Goal: Task Accomplishment & Management: Complete application form

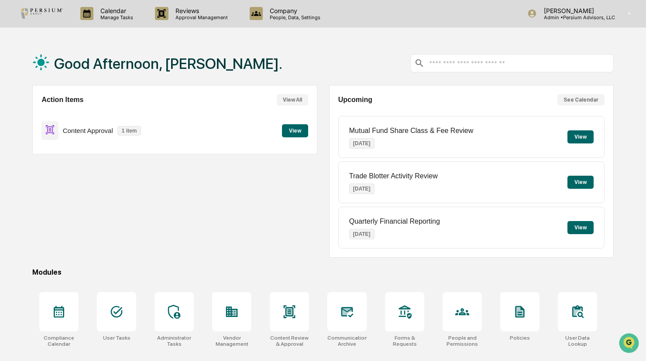
click at [298, 125] on button "View" at bounding box center [295, 130] width 26 height 13
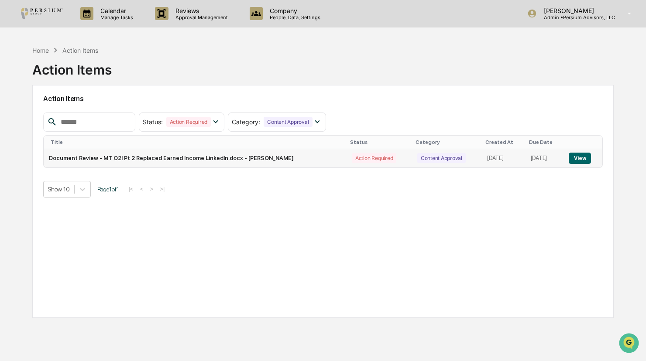
click at [580, 153] on button "View" at bounding box center [579, 158] width 22 height 11
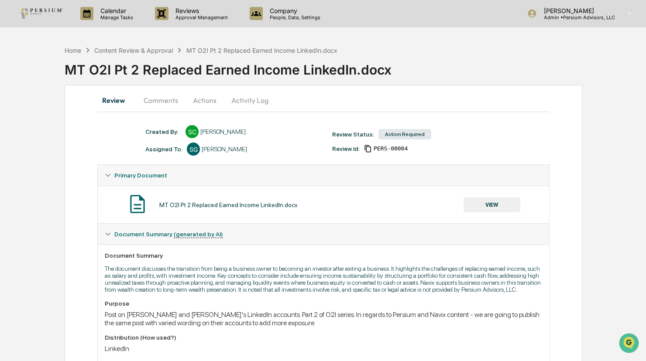
click at [489, 198] on button "VIEW" at bounding box center [491, 205] width 57 height 15
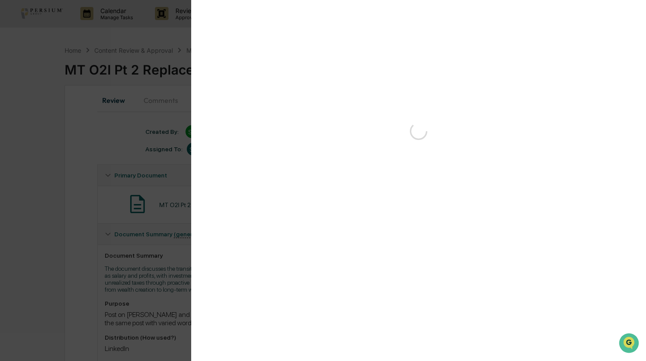
click at [68, 31] on div "Version History" at bounding box center [323, 180] width 646 height 361
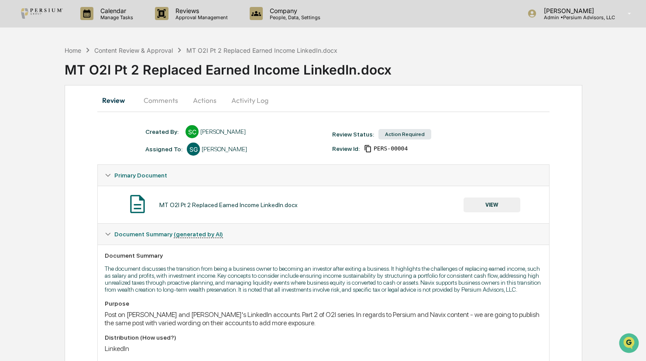
click at [213, 103] on button "Actions" at bounding box center [204, 100] width 39 height 21
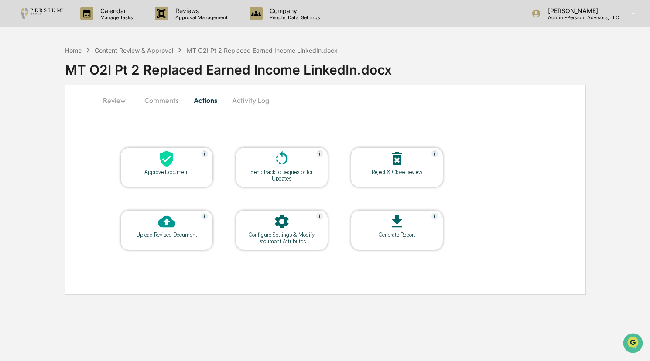
click at [122, 103] on button "Review" at bounding box center [117, 100] width 39 height 21
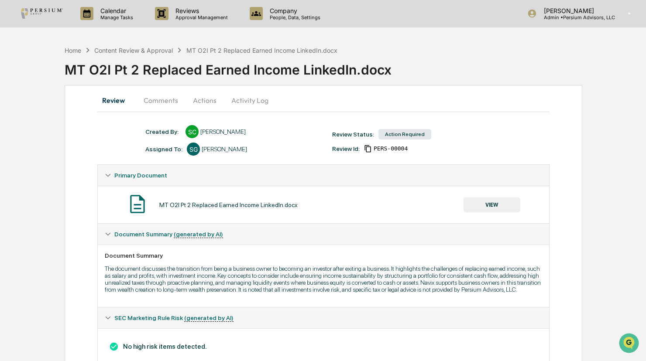
click at [199, 101] on button "Actions" at bounding box center [204, 100] width 39 height 21
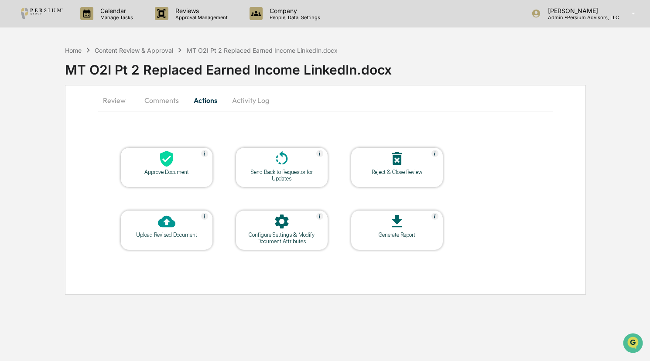
click at [164, 173] on div "Approve Document" at bounding box center [166, 172] width 79 height 7
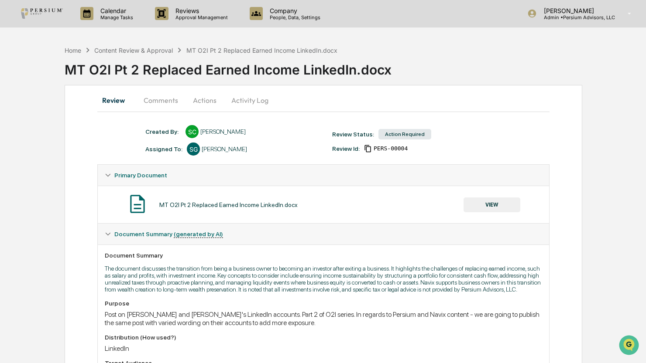
click at [191, 96] on button "Actions" at bounding box center [204, 100] width 39 height 21
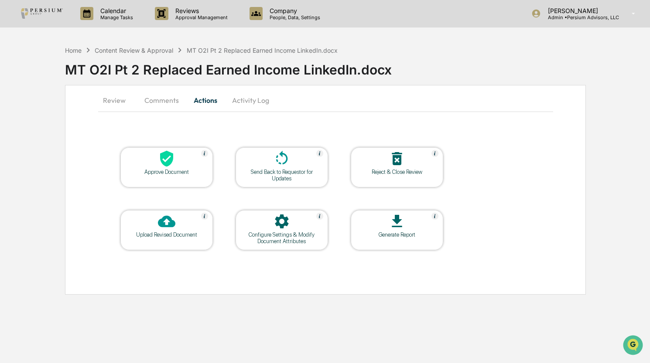
click at [180, 164] on div at bounding box center [166, 159] width 87 height 19
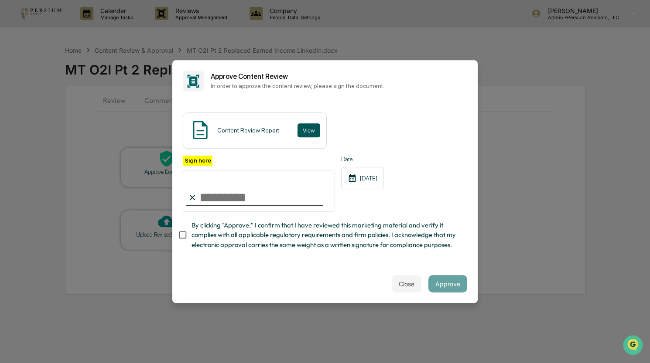
click at [311, 126] on button "View" at bounding box center [309, 130] width 23 height 14
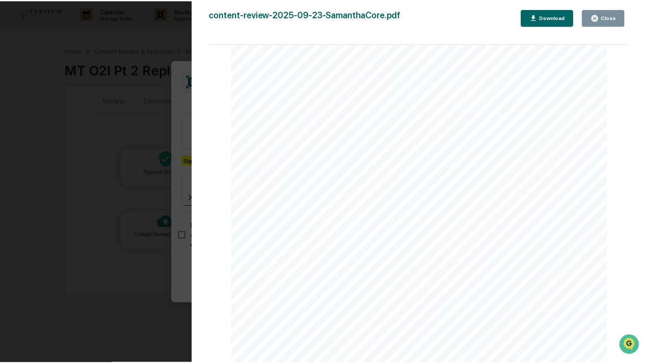
scroll to position [2877, 0]
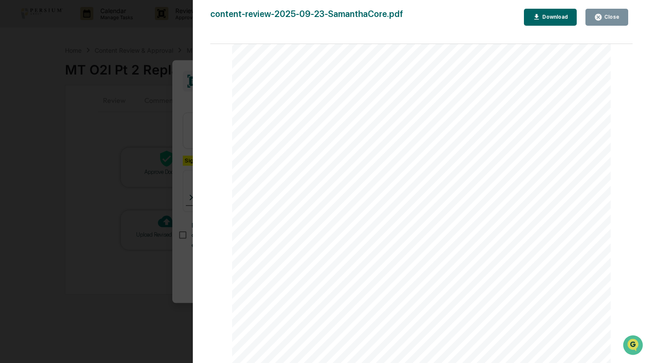
click at [592, 13] on button "Close" at bounding box center [606, 17] width 43 height 17
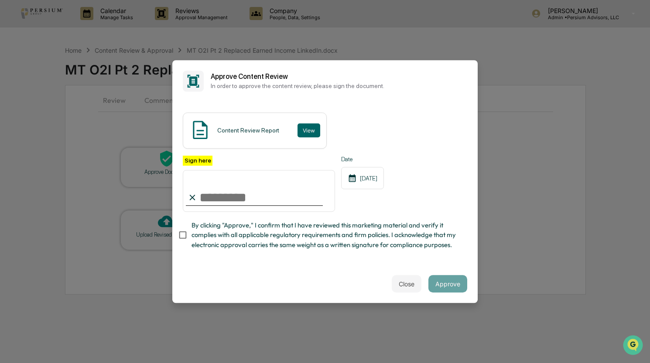
click at [203, 197] on input "Sign here" at bounding box center [259, 191] width 152 height 42
type input "**********"
click at [435, 284] on button "Approve" at bounding box center [447, 283] width 39 height 17
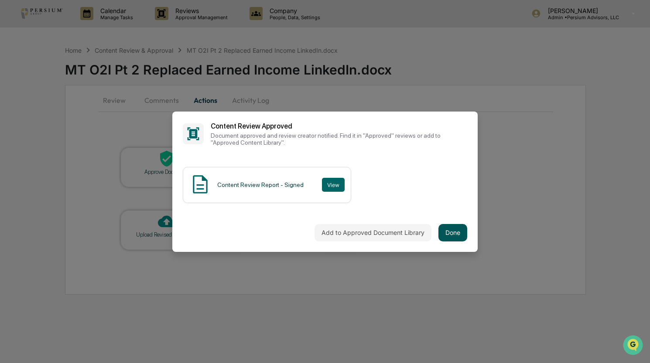
click at [456, 233] on button "Done" at bounding box center [452, 232] width 29 height 17
